Goal: Task Accomplishment & Management: Use online tool/utility

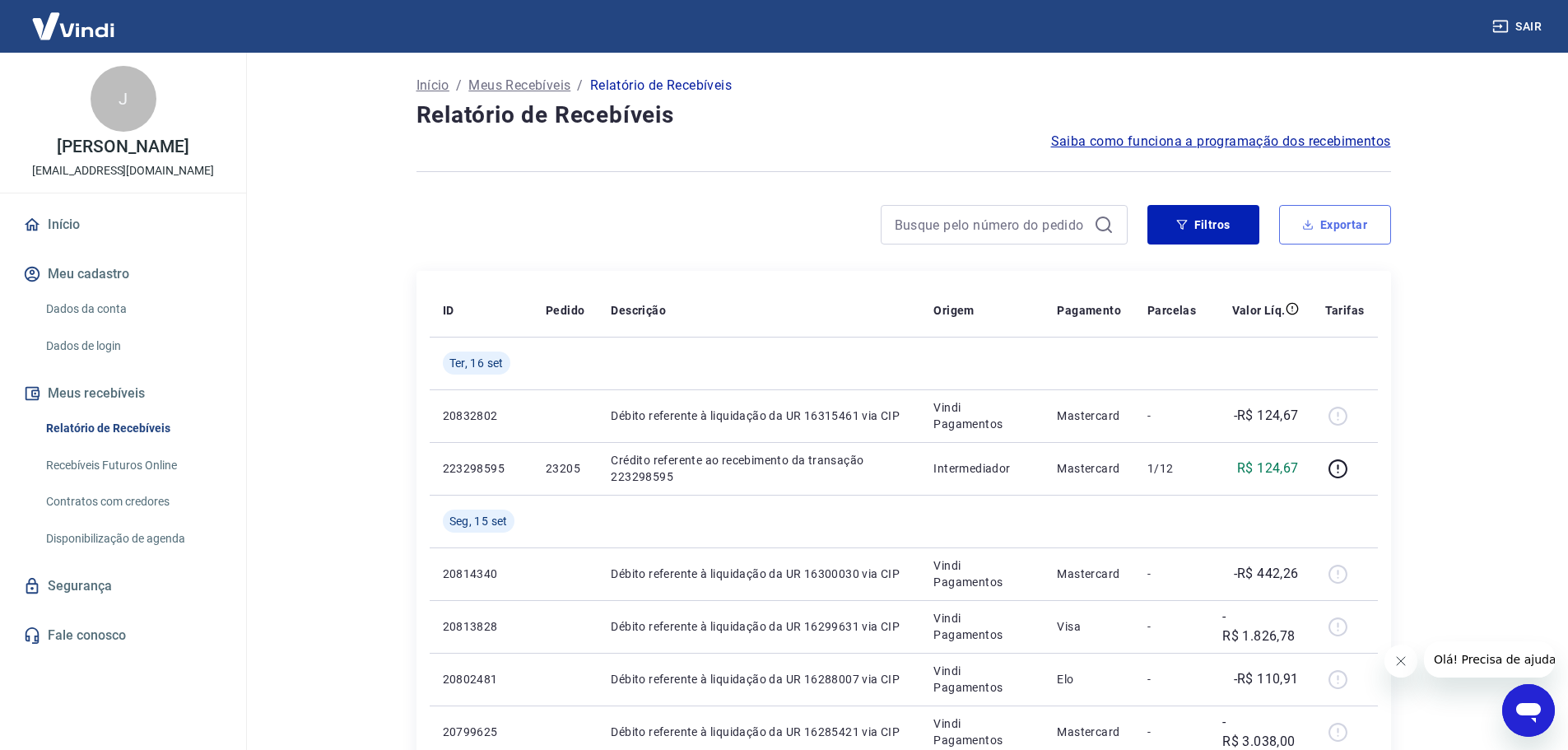
click at [1333, 234] on button "Exportar" at bounding box center [1335, 225] width 112 height 40
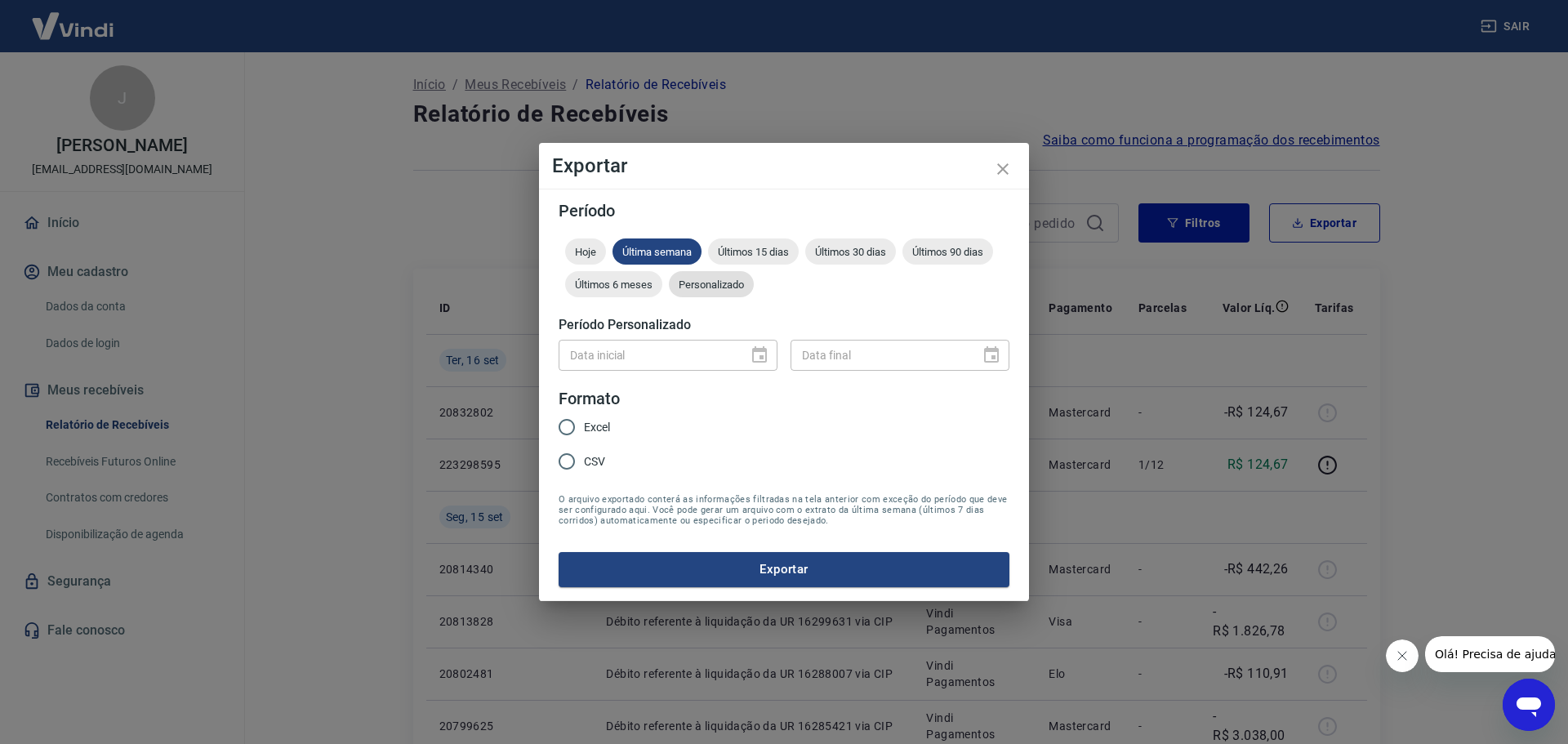
click at [716, 290] on span "Personalizado" at bounding box center [711, 284] width 85 height 12
click at [756, 352] on icon "Choose date" at bounding box center [759, 354] width 15 height 16
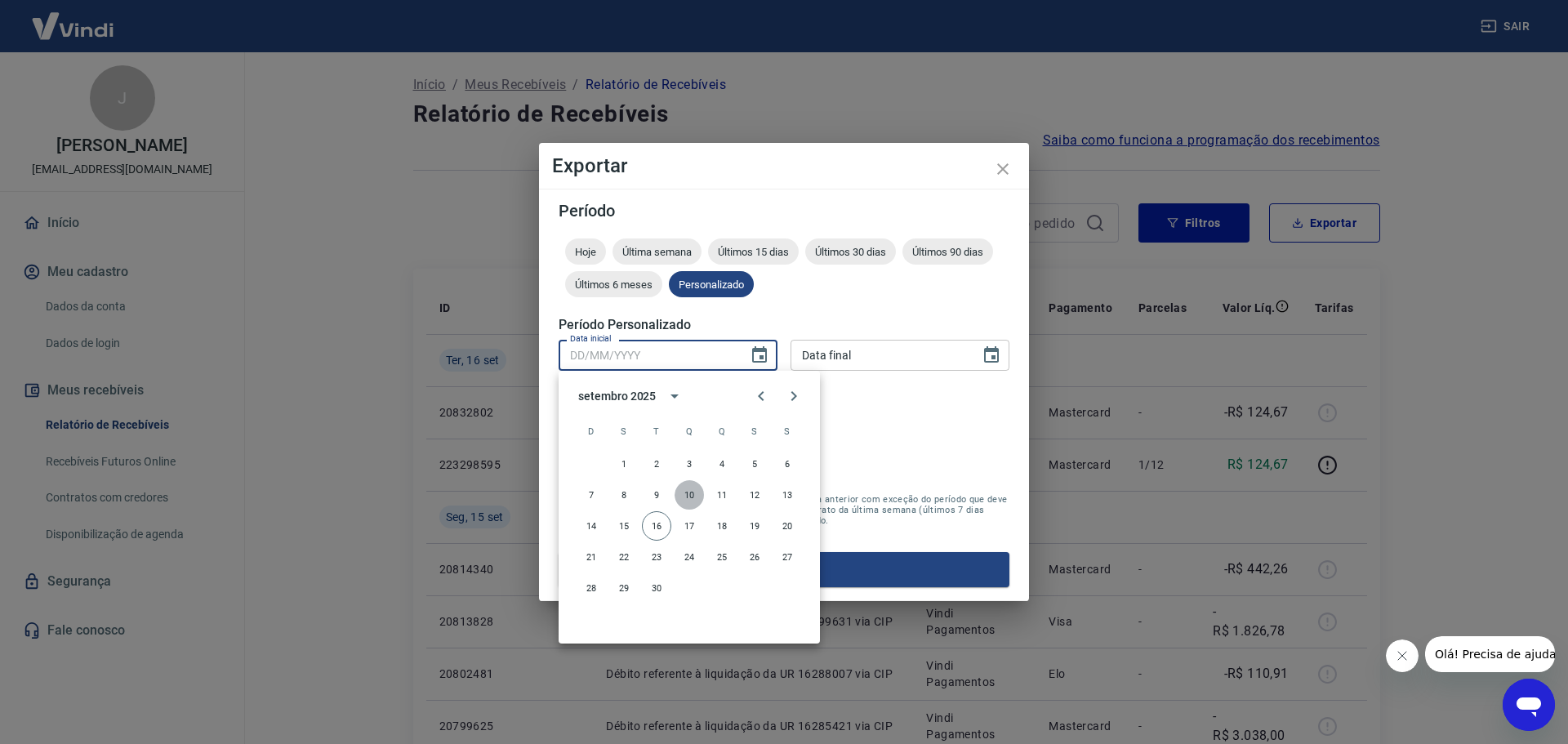
click at [681, 496] on button "10" at bounding box center [689, 495] width 29 height 29
type input "[DATE]"
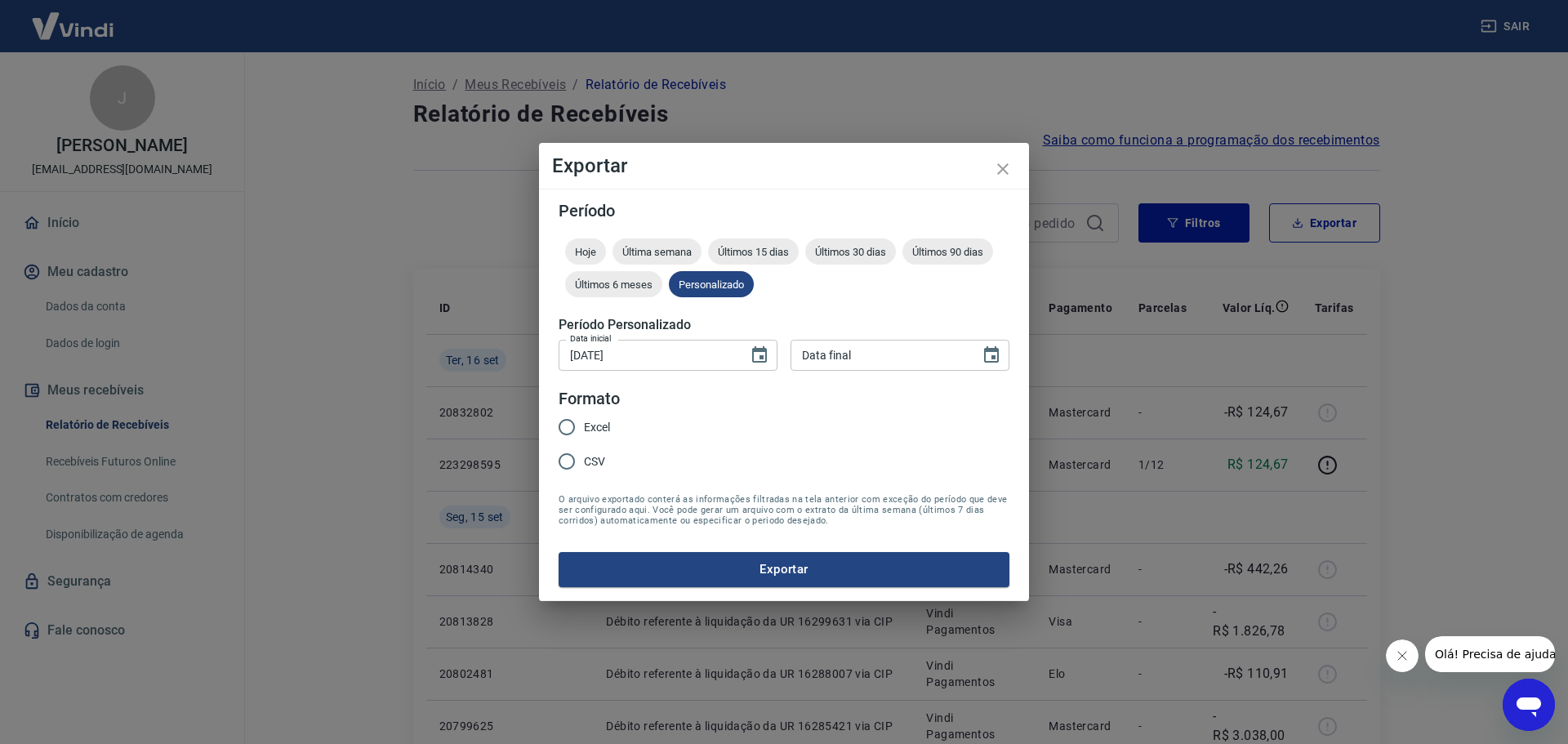
click at [899, 338] on div "Data inicial [DATE] Data inicial Data final Data final" at bounding box center [784, 353] width 451 height 40
click at [998, 349] on icon "Choose date" at bounding box center [991, 355] width 20 height 20
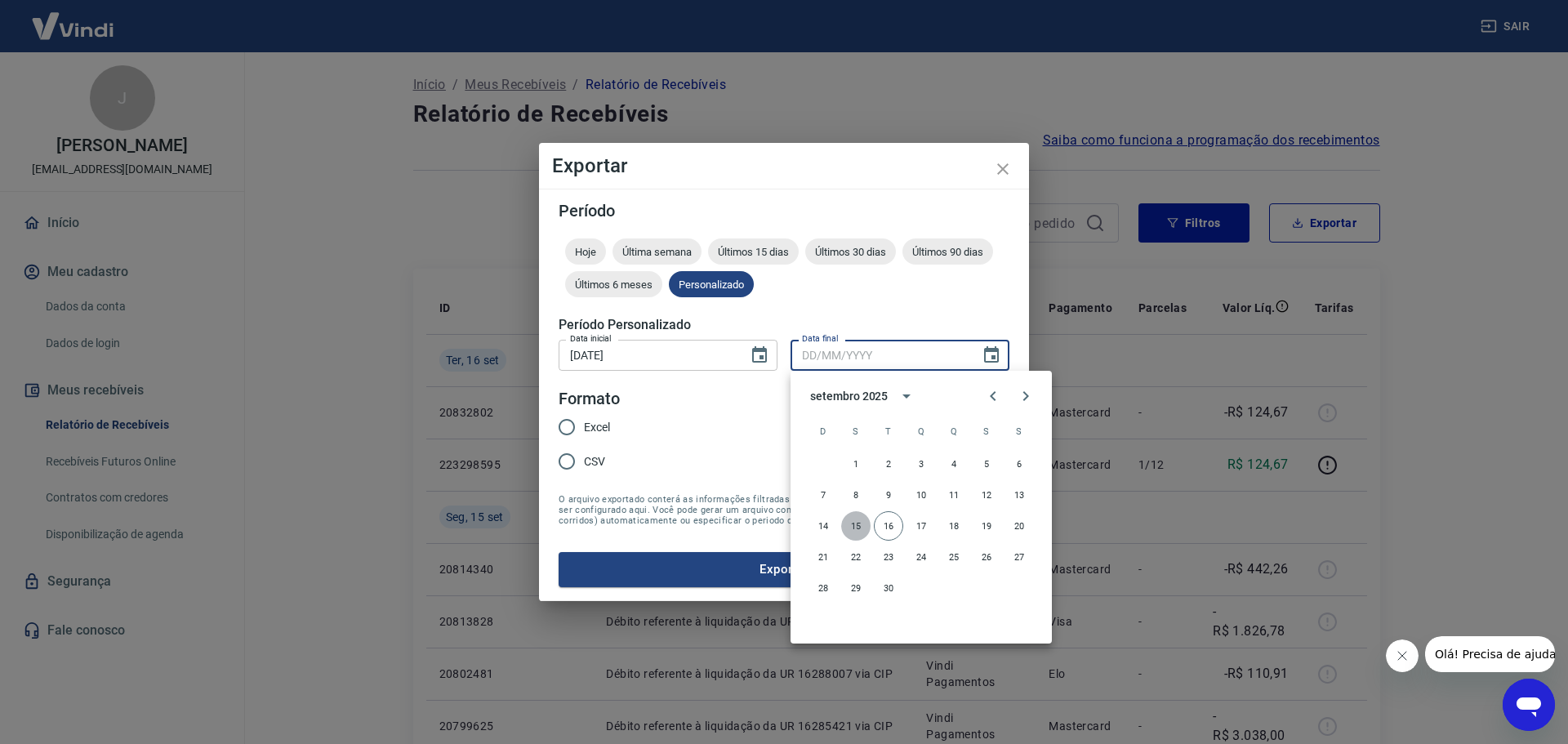
click at [847, 529] on button "15" at bounding box center [856, 526] width 29 height 29
type input "[DATE]"
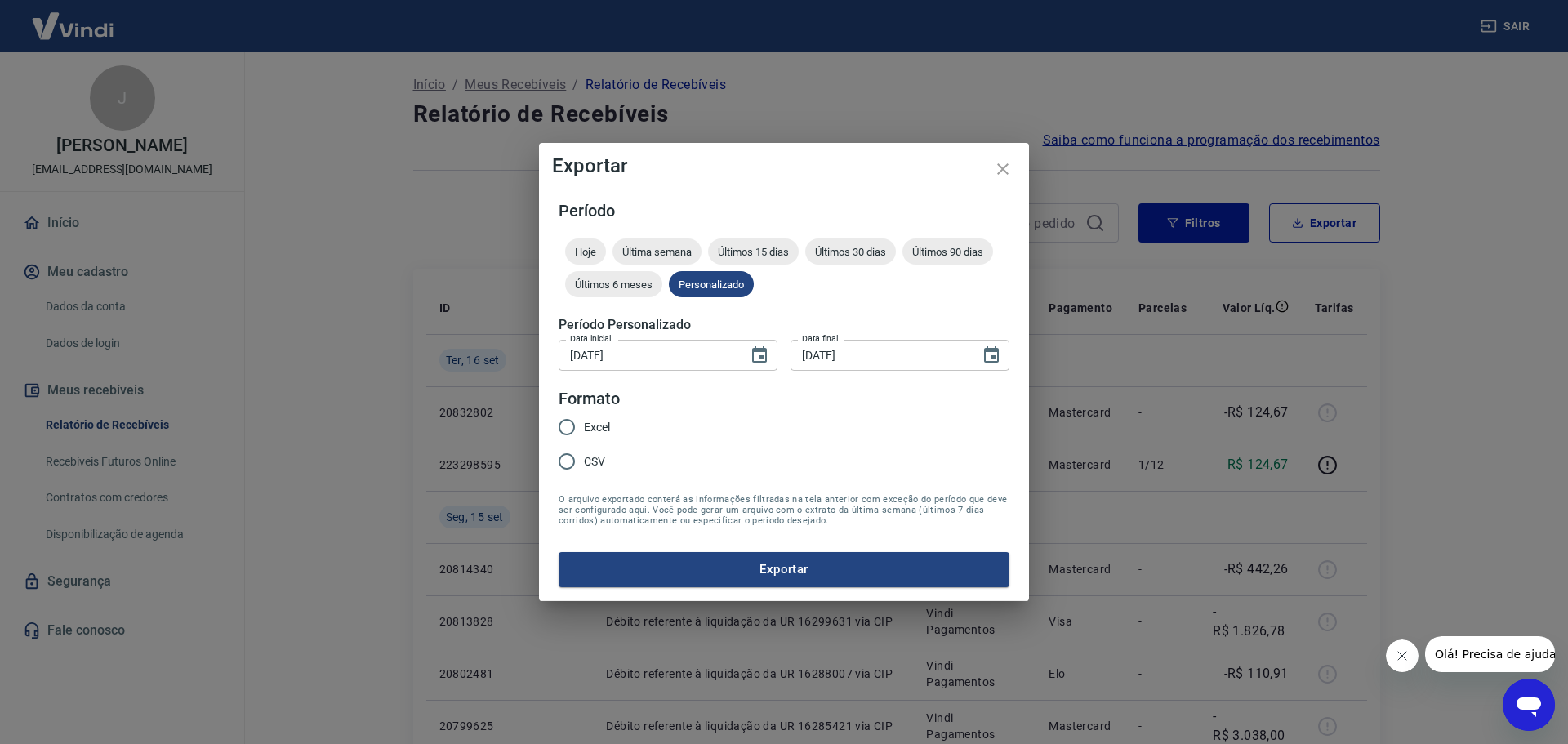
click at [605, 432] on span "Excel" at bounding box center [597, 428] width 26 height 17
click at [584, 432] on input "Excel" at bounding box center [567, 427] width 34 height 34
radio input "true"
click at [784, 560] on button "Exportar" at bounding box center [784, 569] width 451 height 34
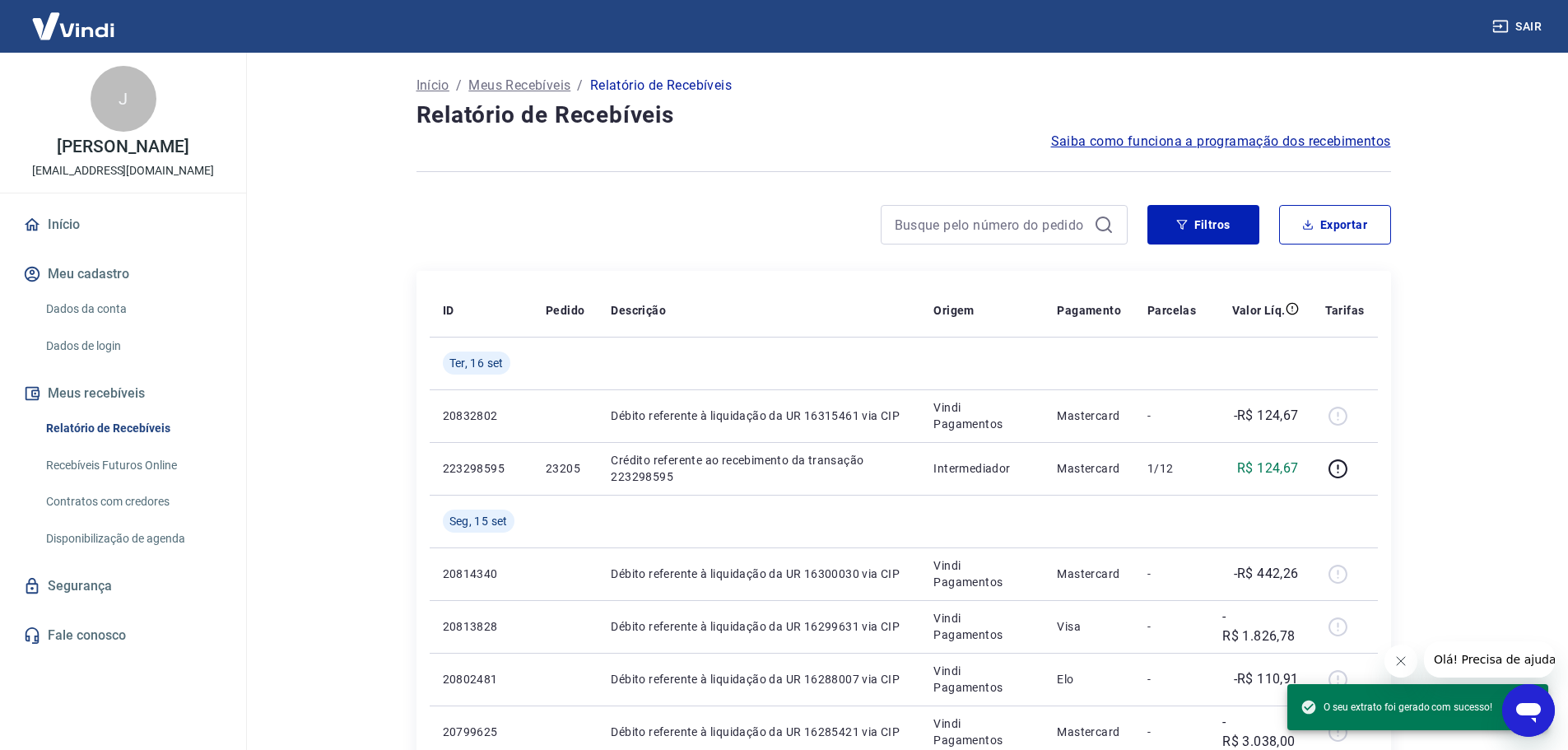
click at [1435, 254] on main "Início / Meus Recebíveis / Relatório de Recebíveis Relatório de Recebíveis Saib…" at bounding box center [904, 401] width 1330 height 697
